Goal: Find specific page/section: Find specific page/section

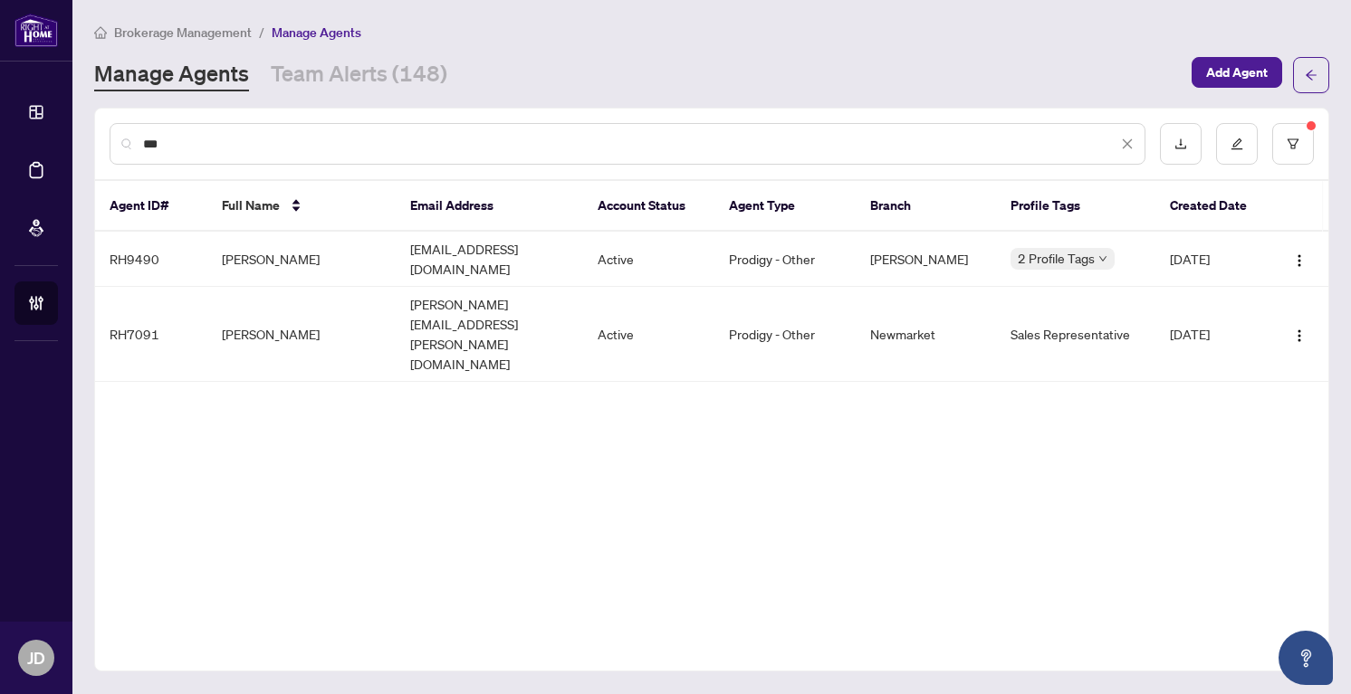
click at [1127, 140] on icon "close" at bounding box center [1127, 144] width 13 height 13
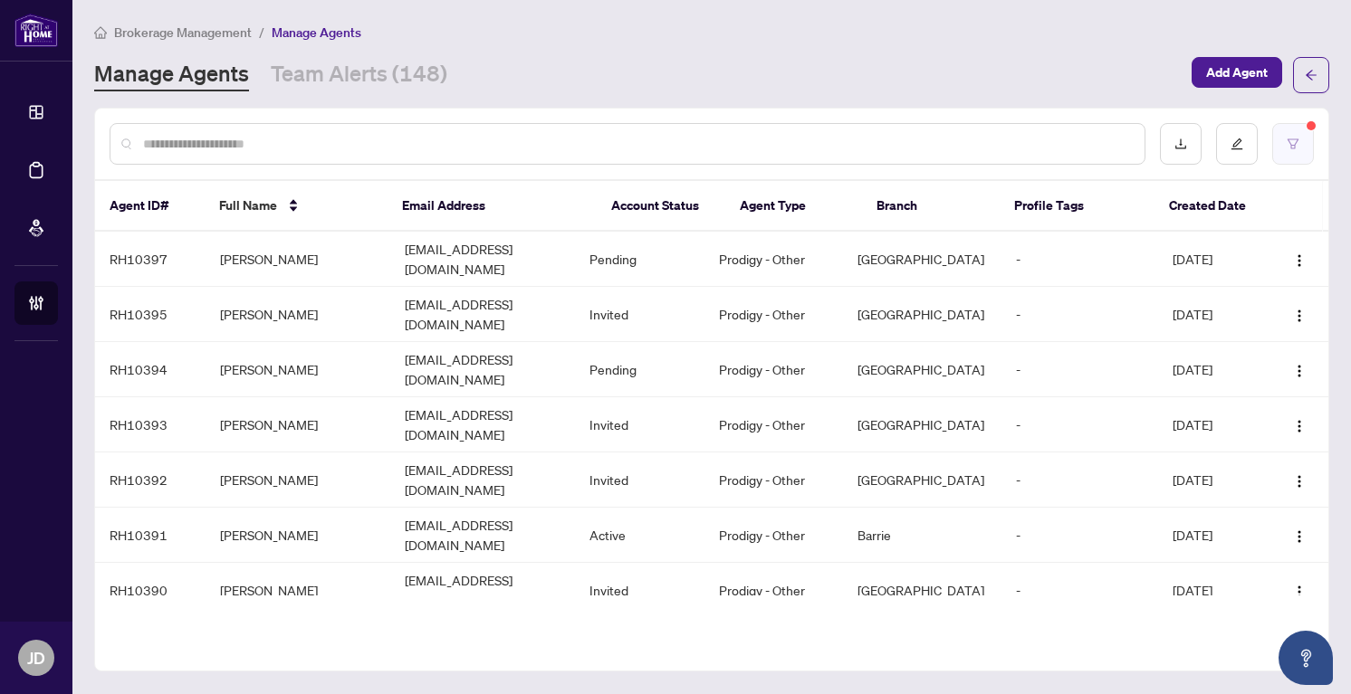
click at [1295, 151] on button "button" at bounding box center [1293, 144] width 42 height 42
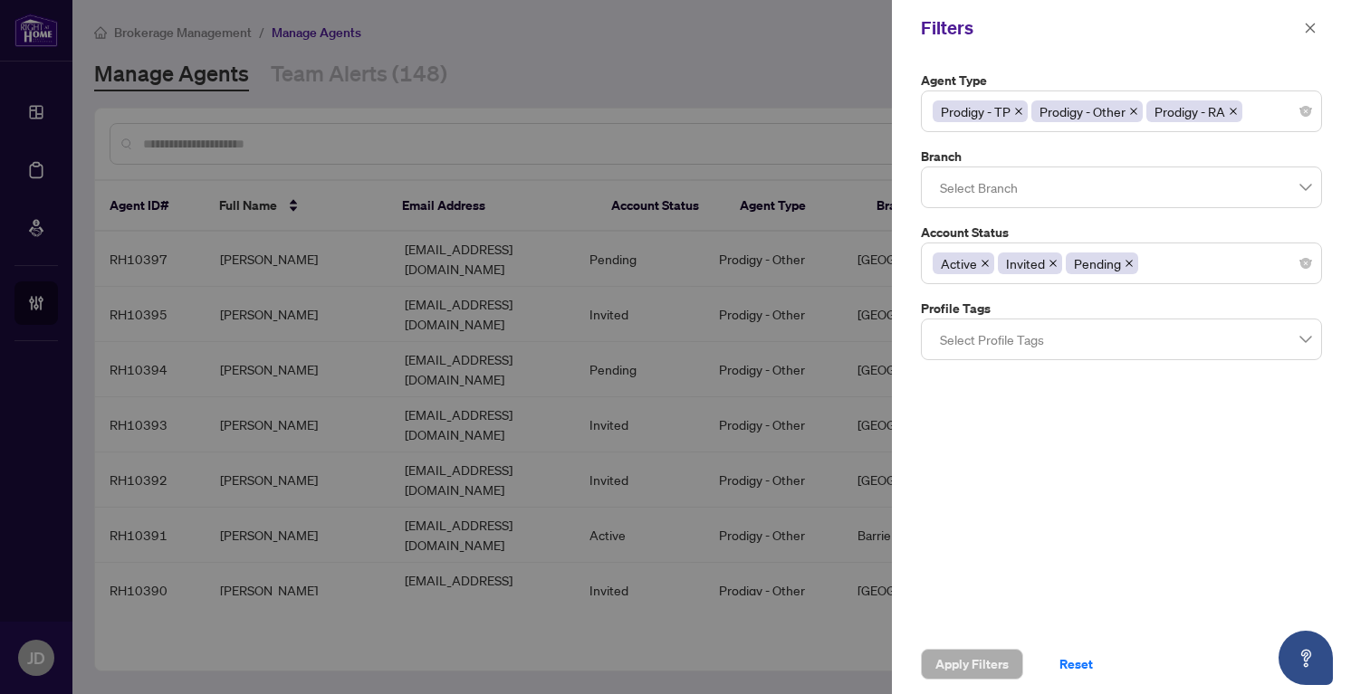
click at [789, 53] on div at bounding box center [675, 347] width 1351 height 694
click at [1310, 26] on icon "close" at bounding box center [1310, 28] width 13 height 13
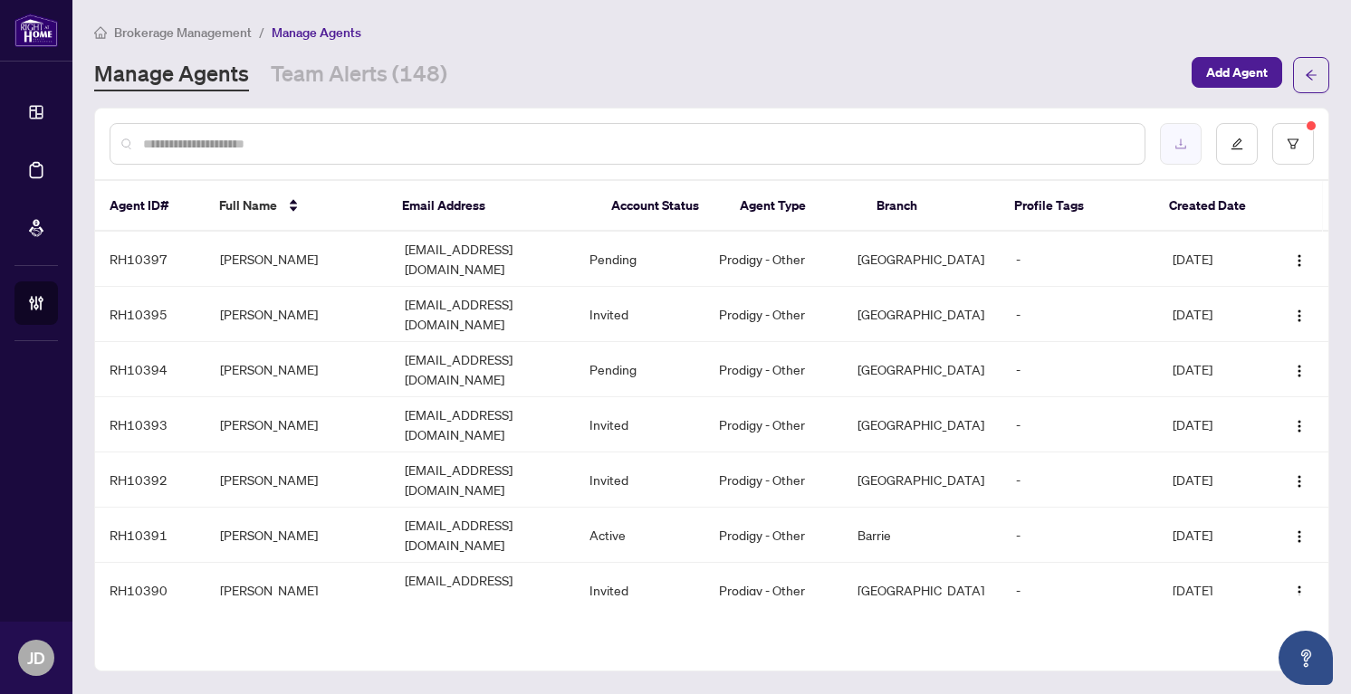
click at [1182, 142] on icon "download" at bounding box center [1180, 144] width 13 height 13
click at [584, 70] on div "Manage Agents Team Alerts (148)" at bounding box center [637, 75] width 1086 height 33
